Goal: Find specific page/section: Find specific page/section

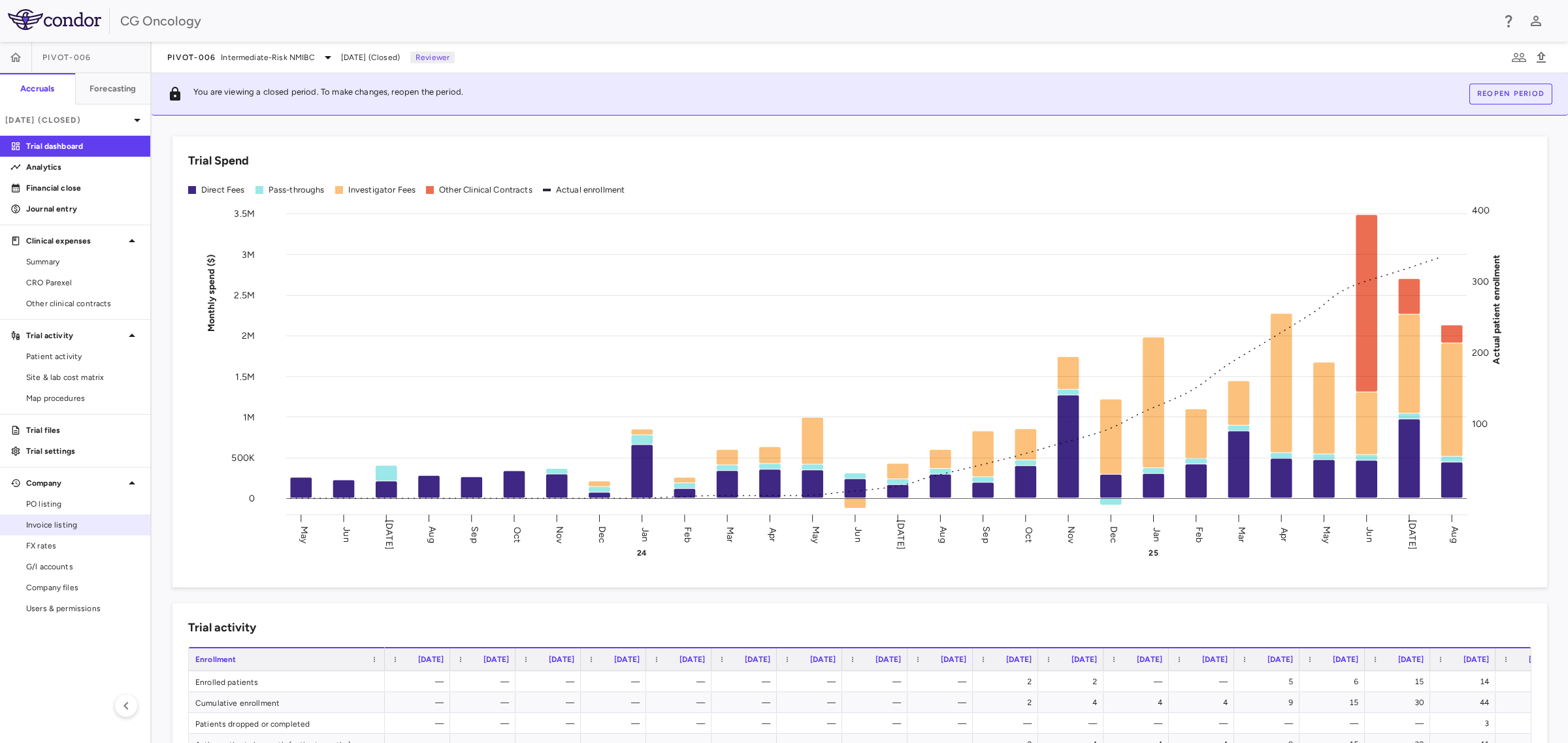
drag, startPoint x: 44, startPoint y: 526, endPoint x: 56, endPoint y: 524, distance: 12.2
click at [44, 526] on span "Invoice listing" at bounding box center [83, 525] width 114 height 12
